Goal: Browse casually

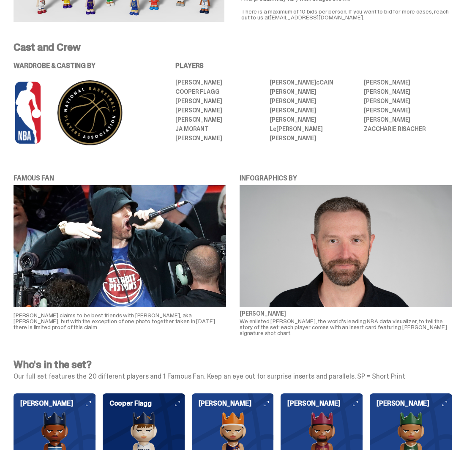
scroll to position [549, 0]
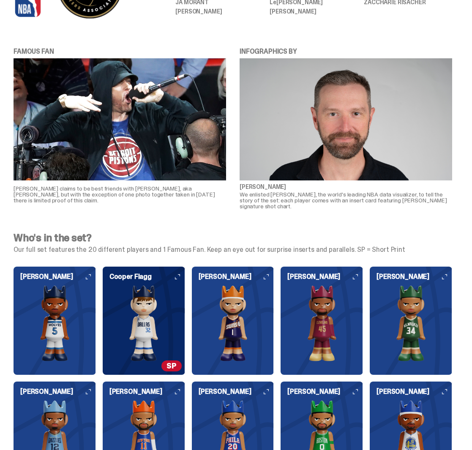
click at [159, 306] on img at bounding box center [144, 323] width 82 height 76
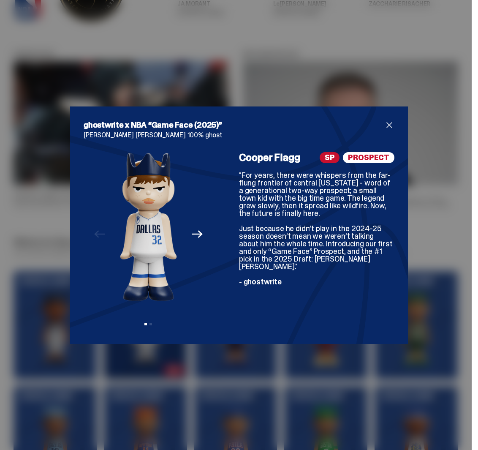
click at [387, 125] on span "close" at bounding box center [389, 125] width 10 height 10
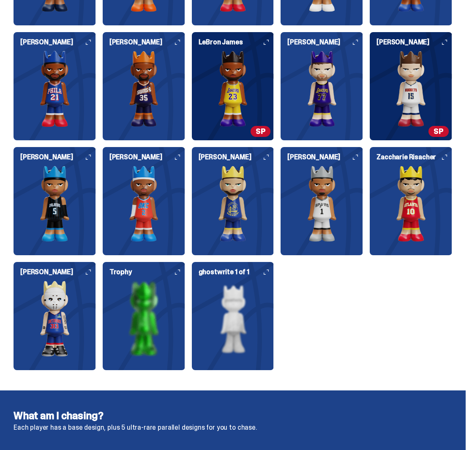
scroll to position [1013, 0]
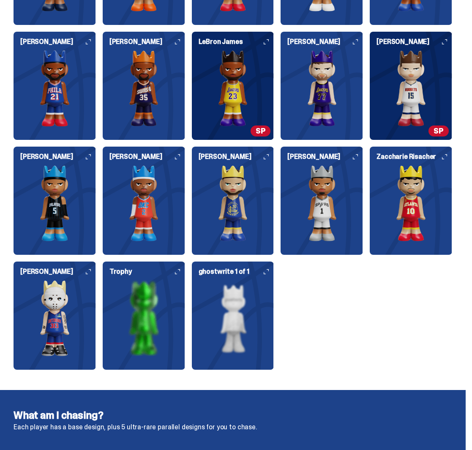
click at [156, 305] on img at bounding box center [144, 318] width 82 height 76
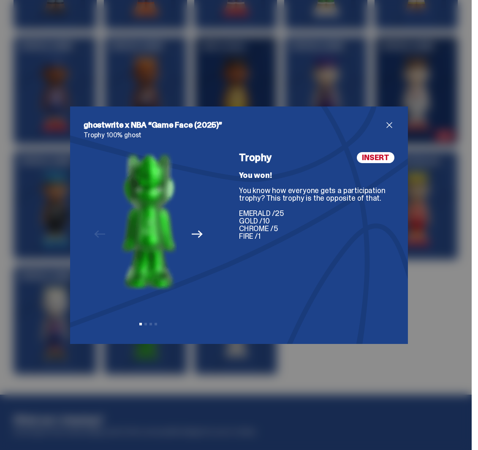
click at [387, 124] on span "close" at bounding box center [389, 125] width 10 height 10
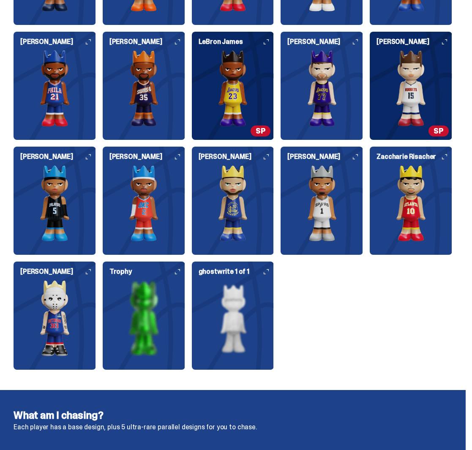
click at [250, 286] on img at bounding box center [233, 318] width 82 height 76
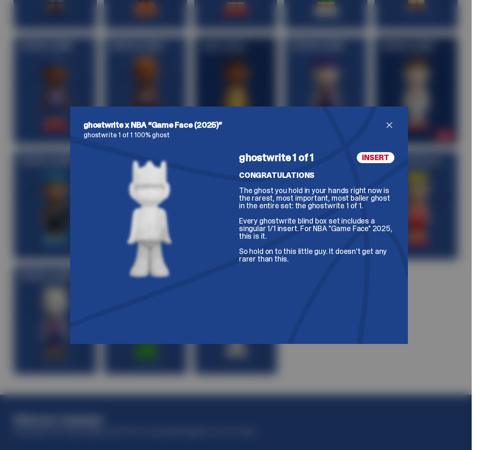
click at [386, 124] on span "close" at bounding box center [389, 125] width 10 height 10
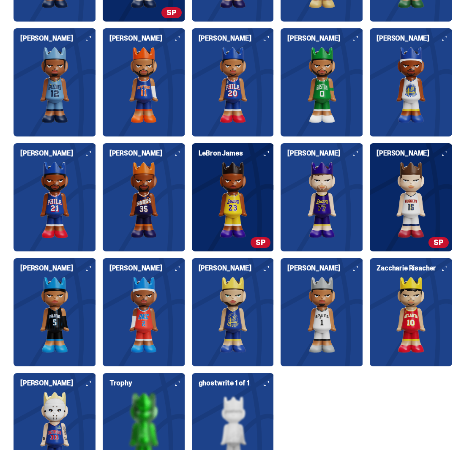
scroll to position [887, 0]
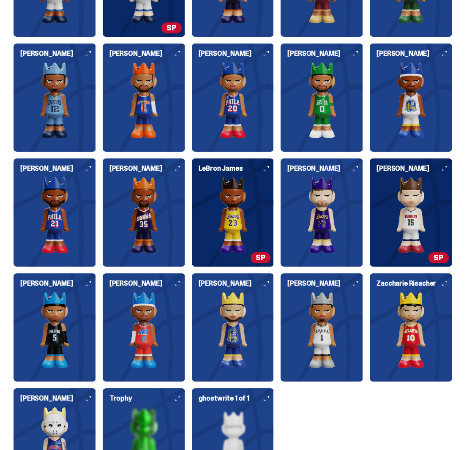
click at [261, 217] on img at bounding box center [233, 215] width 82 height 76
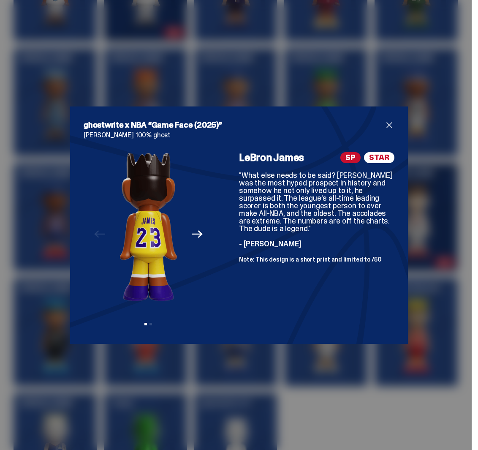
click at [198, 231] on icon "Next" at bounding box center [197, 233] width 11 height 11
click at [386, 122] on span "close" at bounding box center [389, 125] width 10 height 10
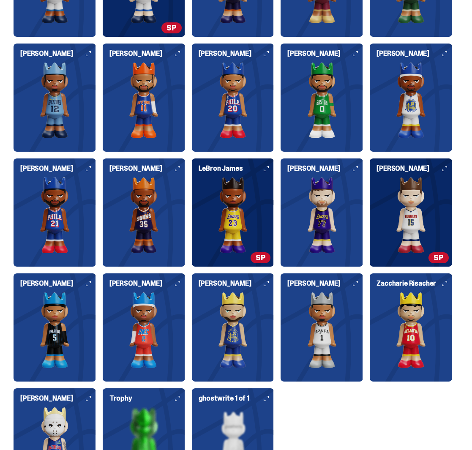
click at [399, 195] on img at bounding box center [410, 215] width 82 height 76
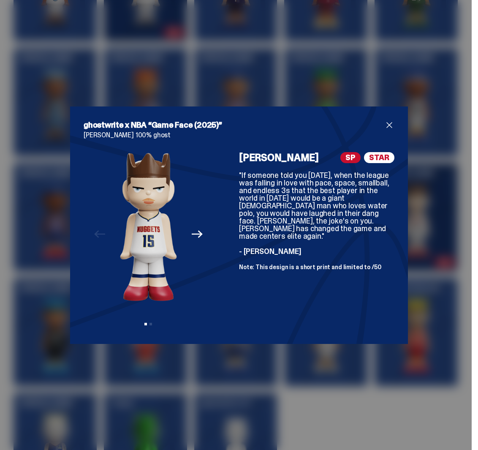
click at [387, 124] on span "close" at bounding box center [389, 125] width 10 height 10
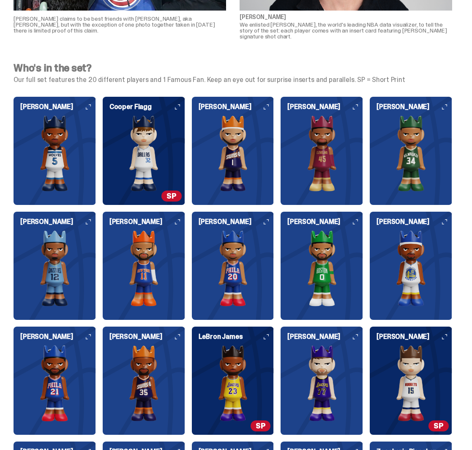
scroll to position [718, 0]
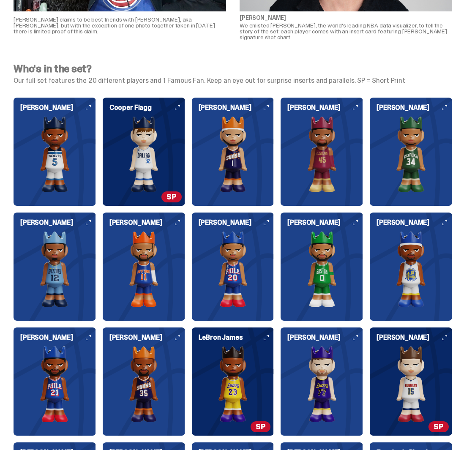
click at [156, 146] on img at bounding box center [144, 154] width 82 height 76
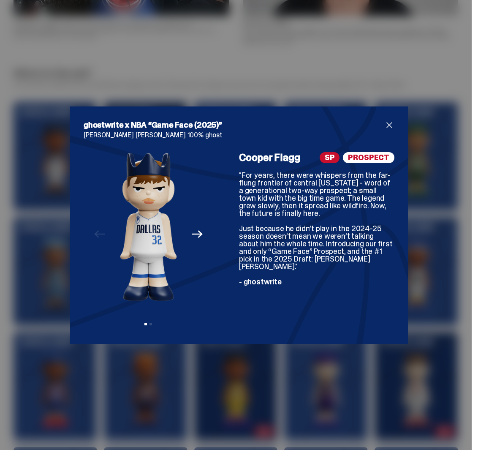
click at [192, 236] on icon "Next" at bounding box center [197, 233] width 11 height 11
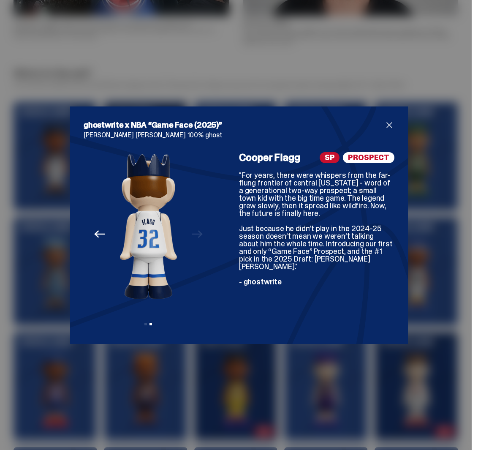
click at [388, 124] on span "close" at bounding box center [389, 125] width 10 height 10
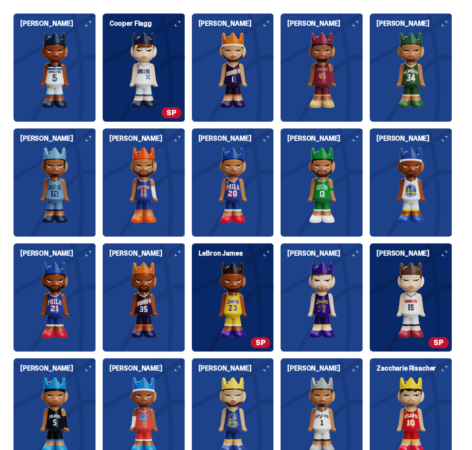
scroll to position [887, 0]
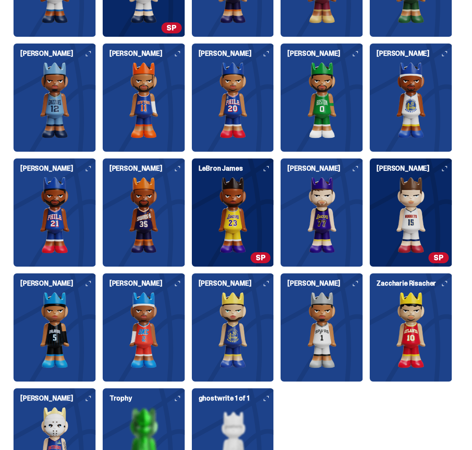
click at [246, 220] on img at bounding box center [233, 215] width 82 height 76
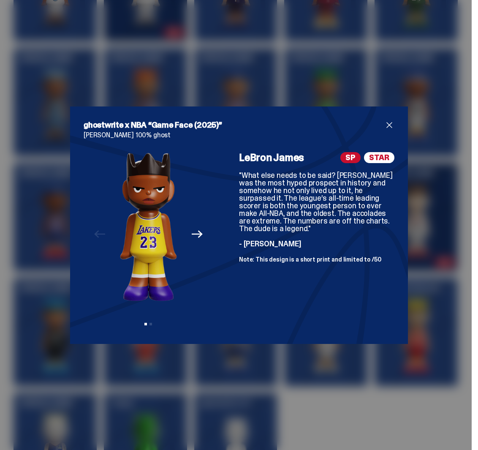
click at [385, 123] on span "close" at bounding box center [389, 125] width 10 height 10
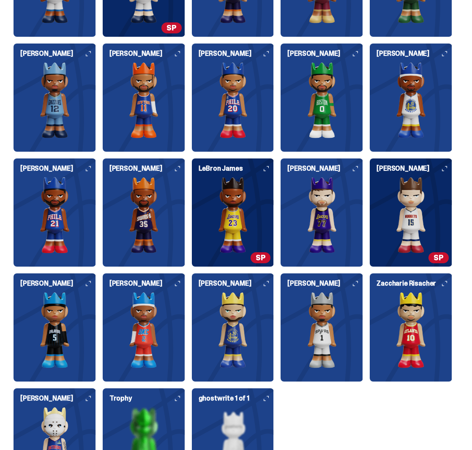
click at [404, 206] on img at bounding box center [410, 215] width 82 height 76
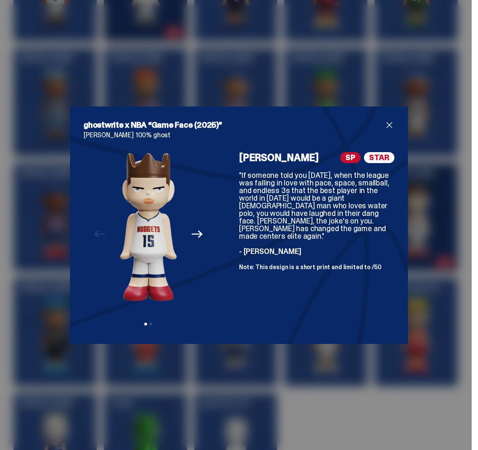
click at [389, 122] on span "close" at bounding box center [389, 125] width 10 height 10
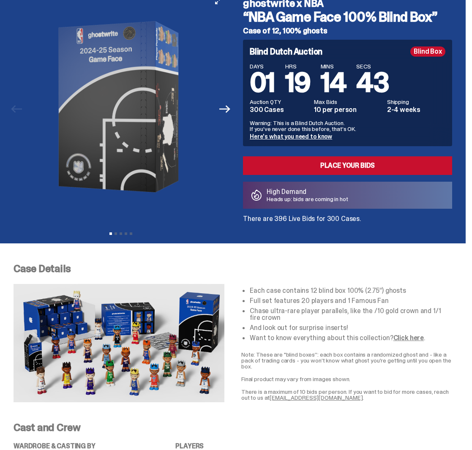
scroll to position [0, 0]
